Goal: Task Accomplishment & Management: Complete application form

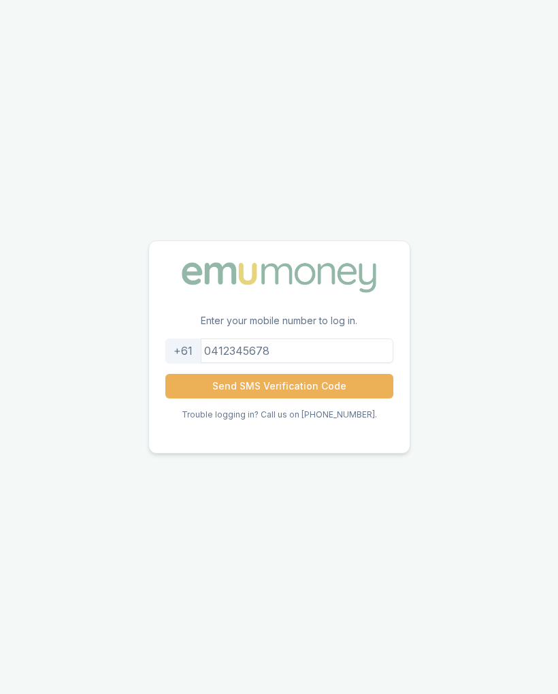
click at [316, 353] on input "tel" at bounding box center [279, 350] width 228 height 25
type input "0407373599"
click at [311, 384] on button "Send SMS Verification Code" at bounding box center [279, 386] width 228 height 25
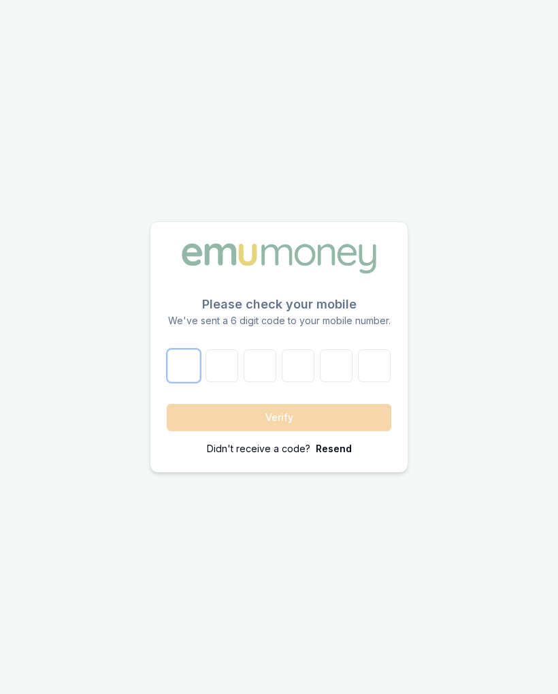
click at [190, 366] on input "number" at bounding box center [183, 365] width 33 height 33
type input "4"
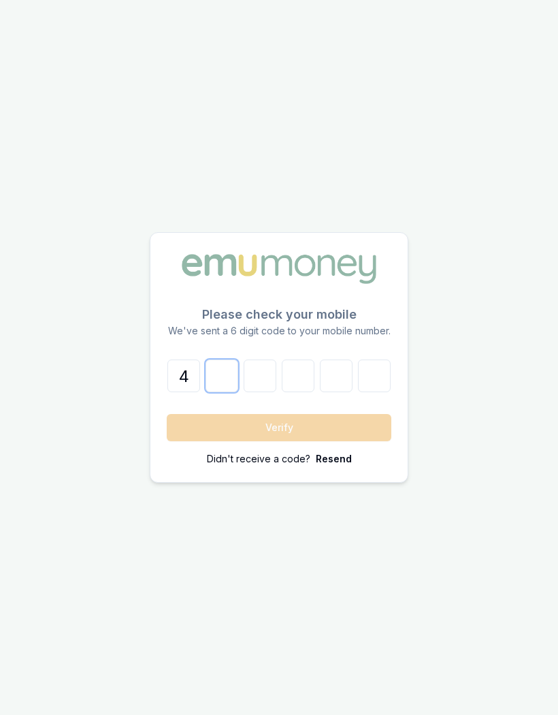
type input "2"
type input "7"
type input "3"
type input "6"
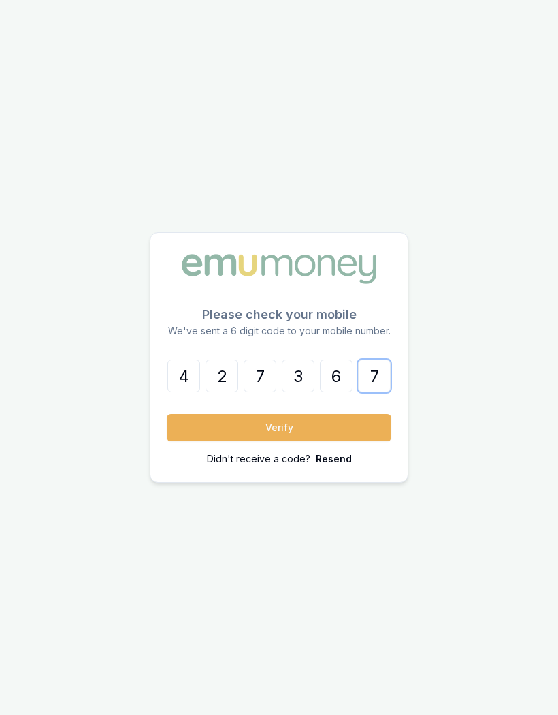
type input "7"
click at [336, 428] on button "Verify" at bounding box center [279, 427] width 225 height 27
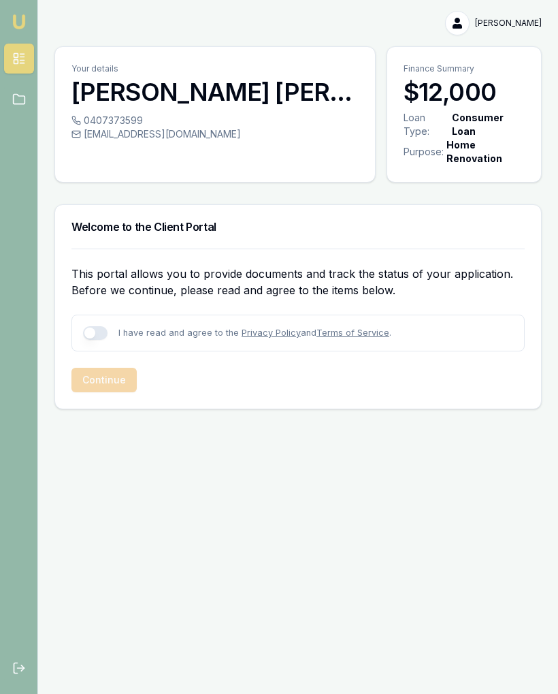
click at [99, 336] on button "button" at bounding box center [95, 333] width 25 height 14
checkbox input "true"
click at [103, 384] on button "Continue" at bounding box center [103, 380] width 65 height 25
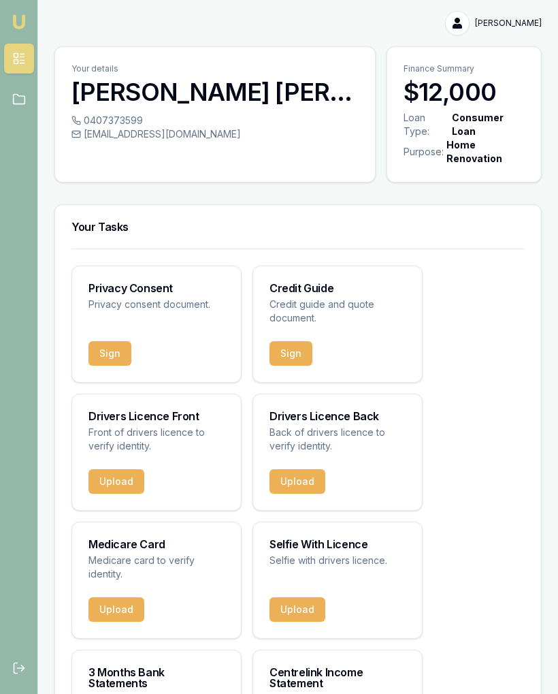
click at [112, 355] on button "Sign" at bounding box center [110, 353] width 43 height 25
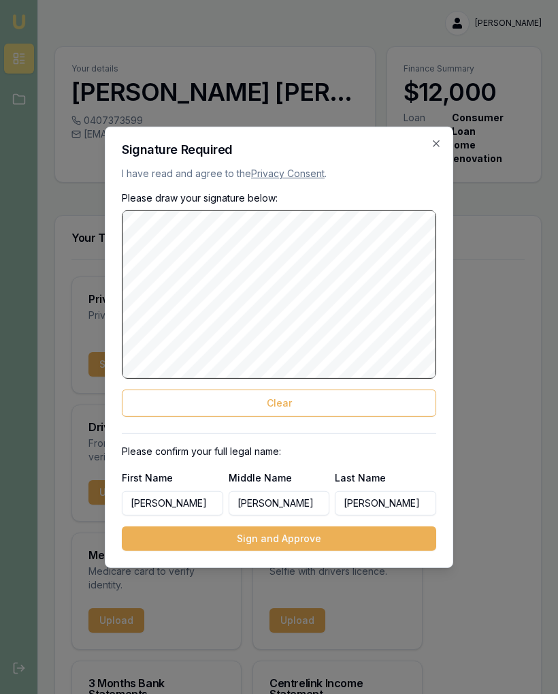
click at [311, 398] on button "Clear" at bounding box center [279, 402] width 315 height 27
click at [305, 391] on button "Clear" at bounding box center [279, 402] width 315 height 27
click at [296, 398] on button "Clear" at bounding box center [279, 402] width 315 height 27
click at [342, 389] on button "Clear" at bounding box center [279, 402] width 315 height 27
click at [306, 400] on button "Clear" at bounding box center [279, 402] width 315 height 27
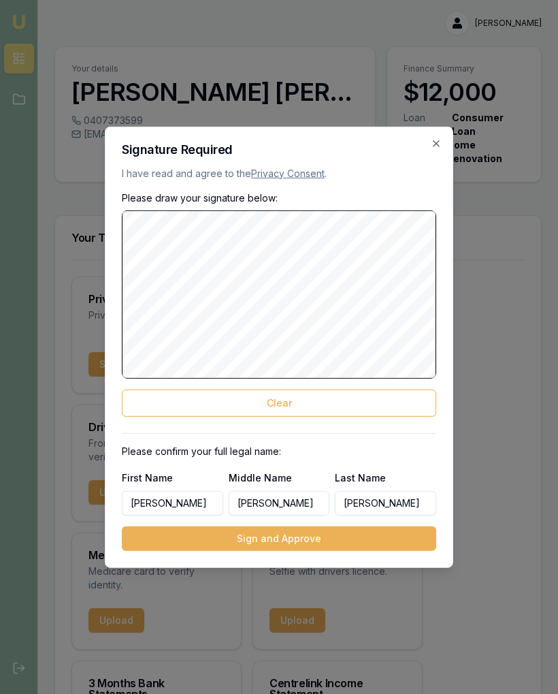
click at [434, 140] on icon "button" at bounding box center [436, 143] width 11 height 11
